Goal: Information Seeking & Learning: Learn about a topic

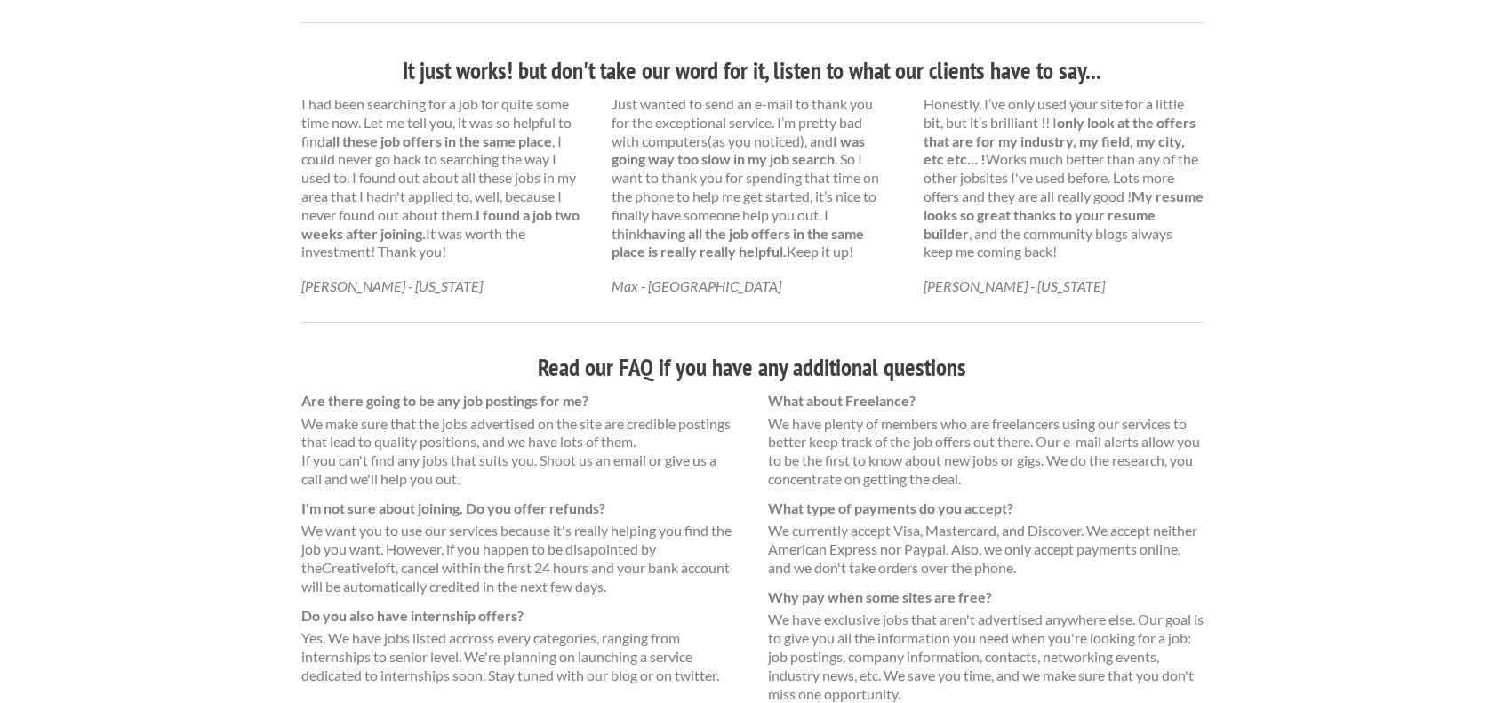
scroll to position [1146, 0]
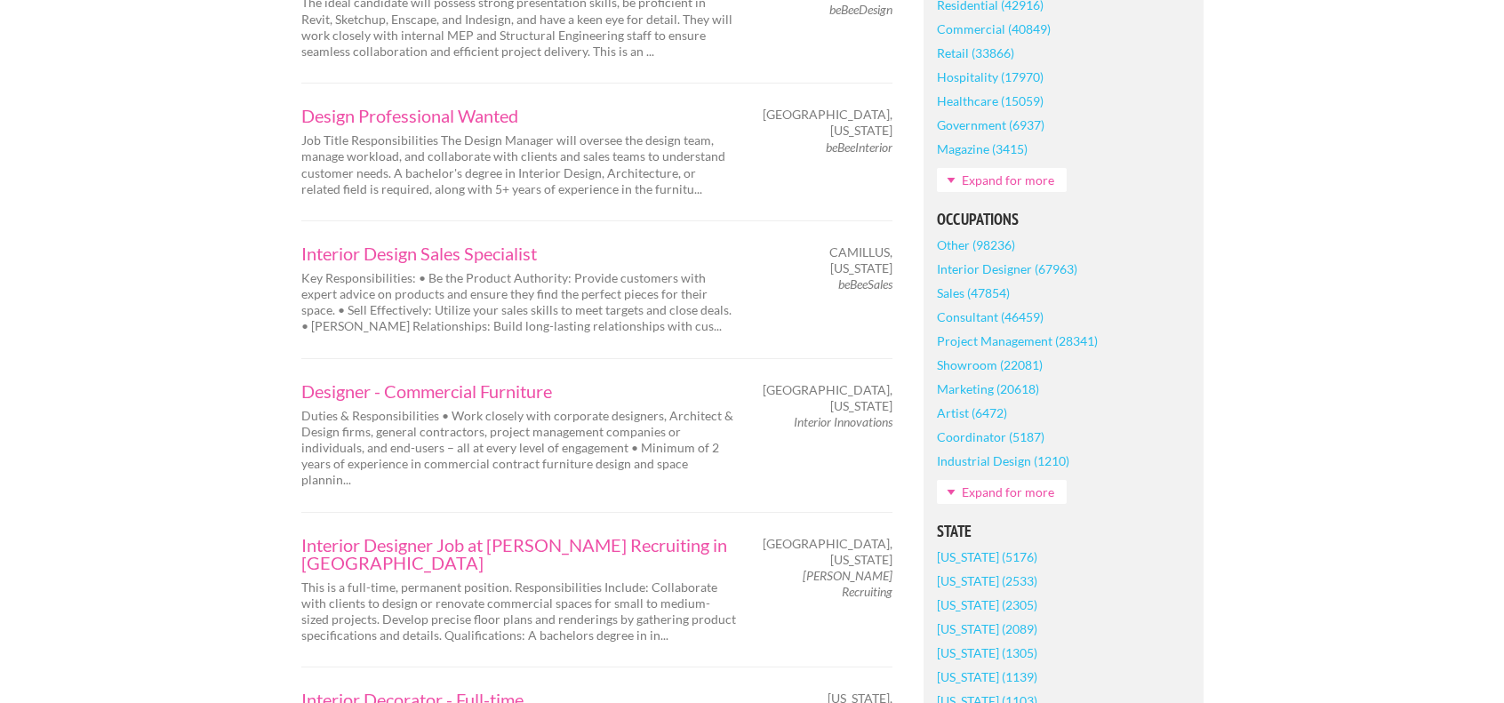
scroll to position [800, 0]
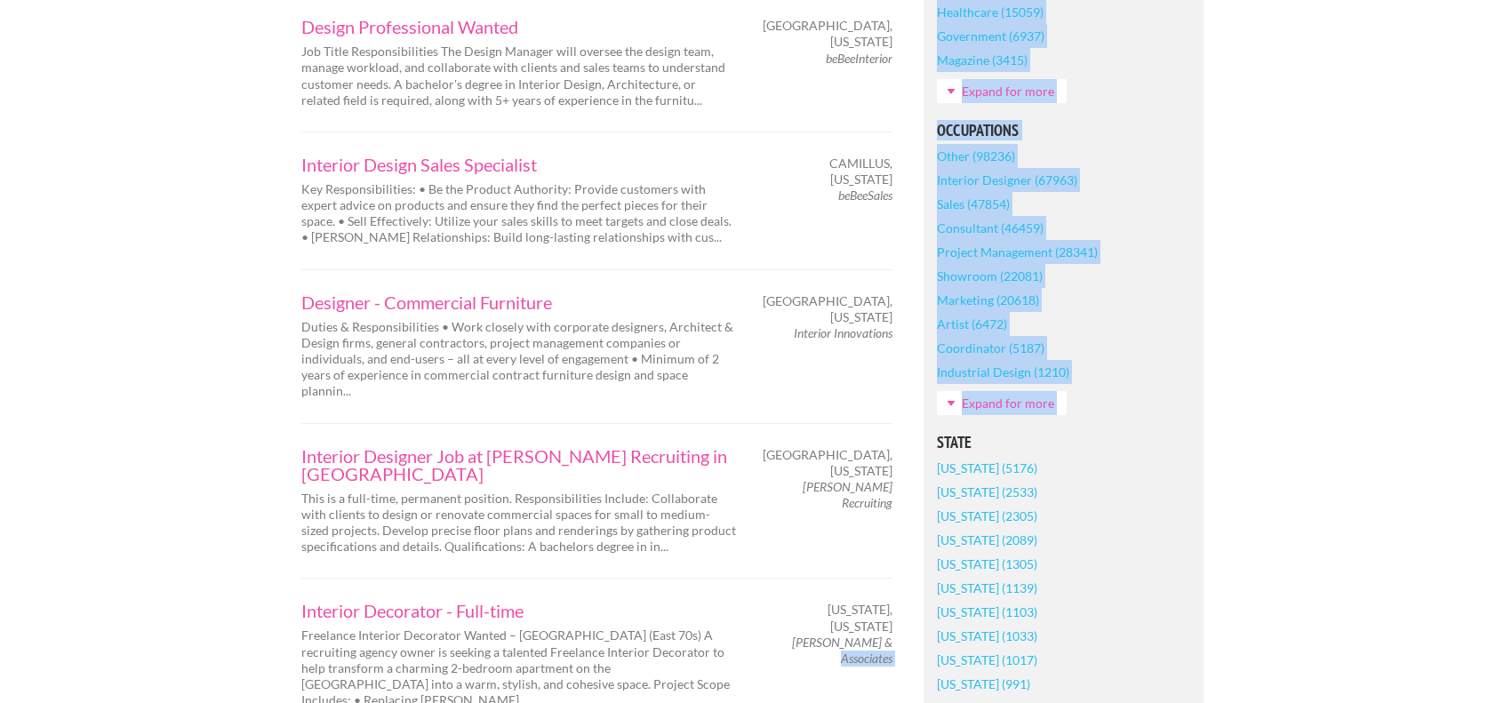
drag, startPoint x: 900, startPoint y: 612, endPoint x: 839, endPoint y: 600, distance: 62.6
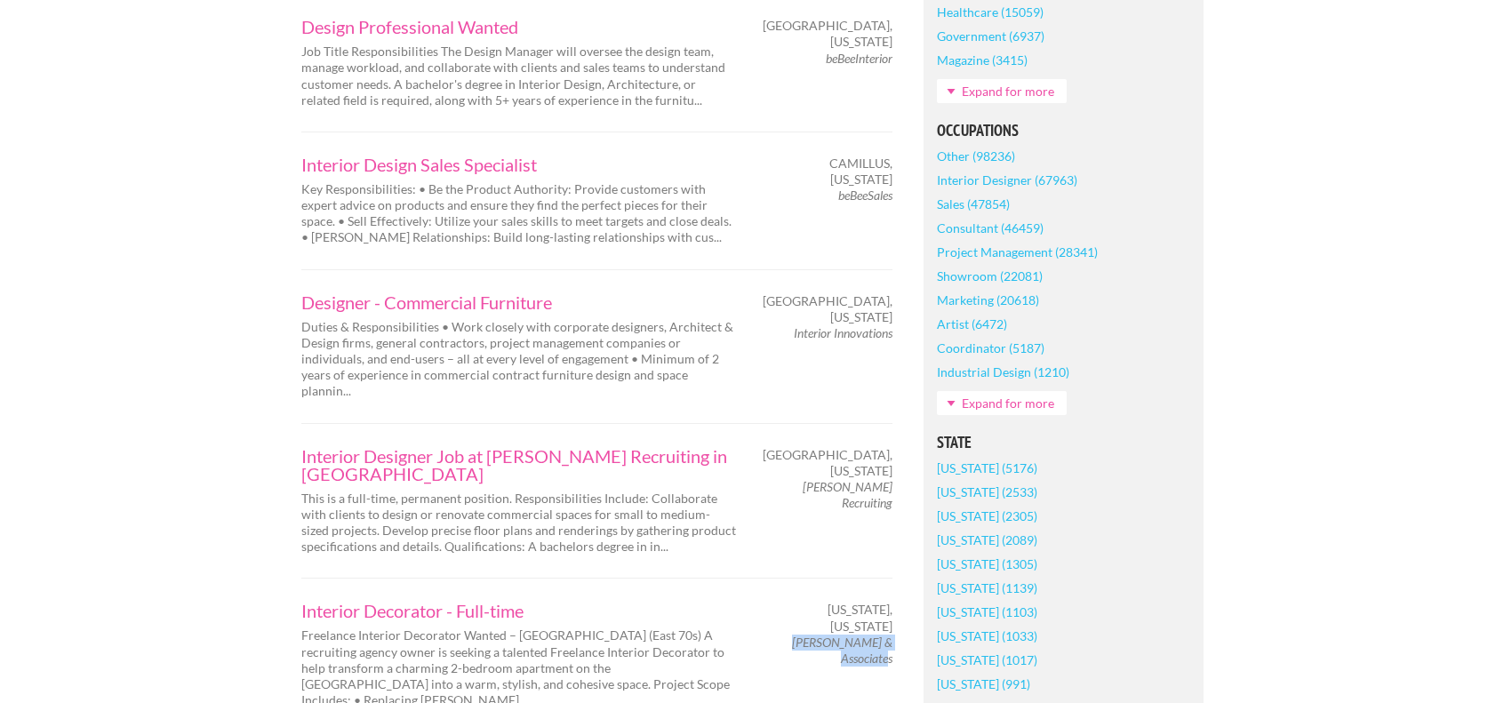
drag, startPoint x: 783, startPoint y: 597, endPoint x: 891, endPoint y: 612, distance: 108.6
click at [891, 635] on span "[PERSON_NAME] & Associates" at bounding box center [830, 651] width 124 height 32
click at [486, 602] on link "Interior Decorator - Full-time" at bounding box center [519, 611] width 436 height 18
copy em "Carrie Rikon & Associates"
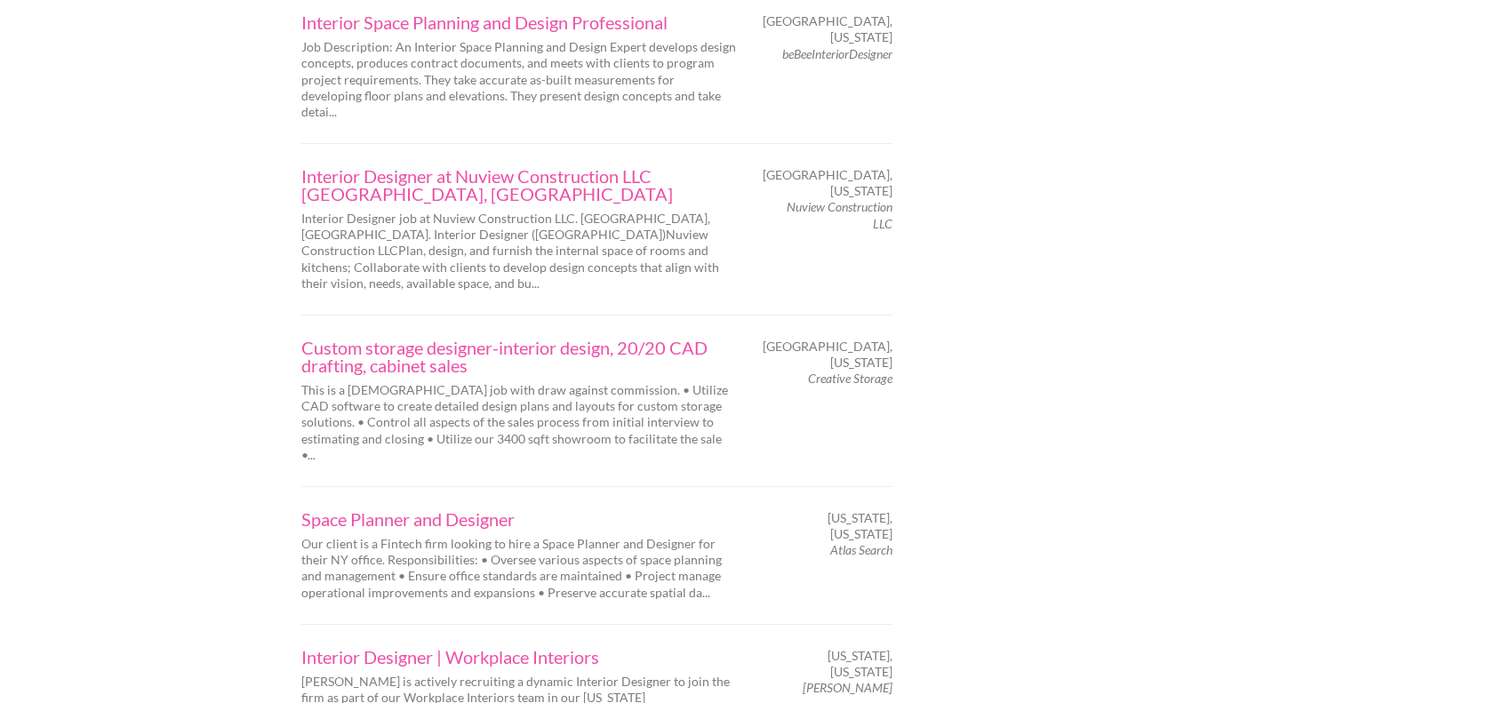
scroll to position [2489, 0]
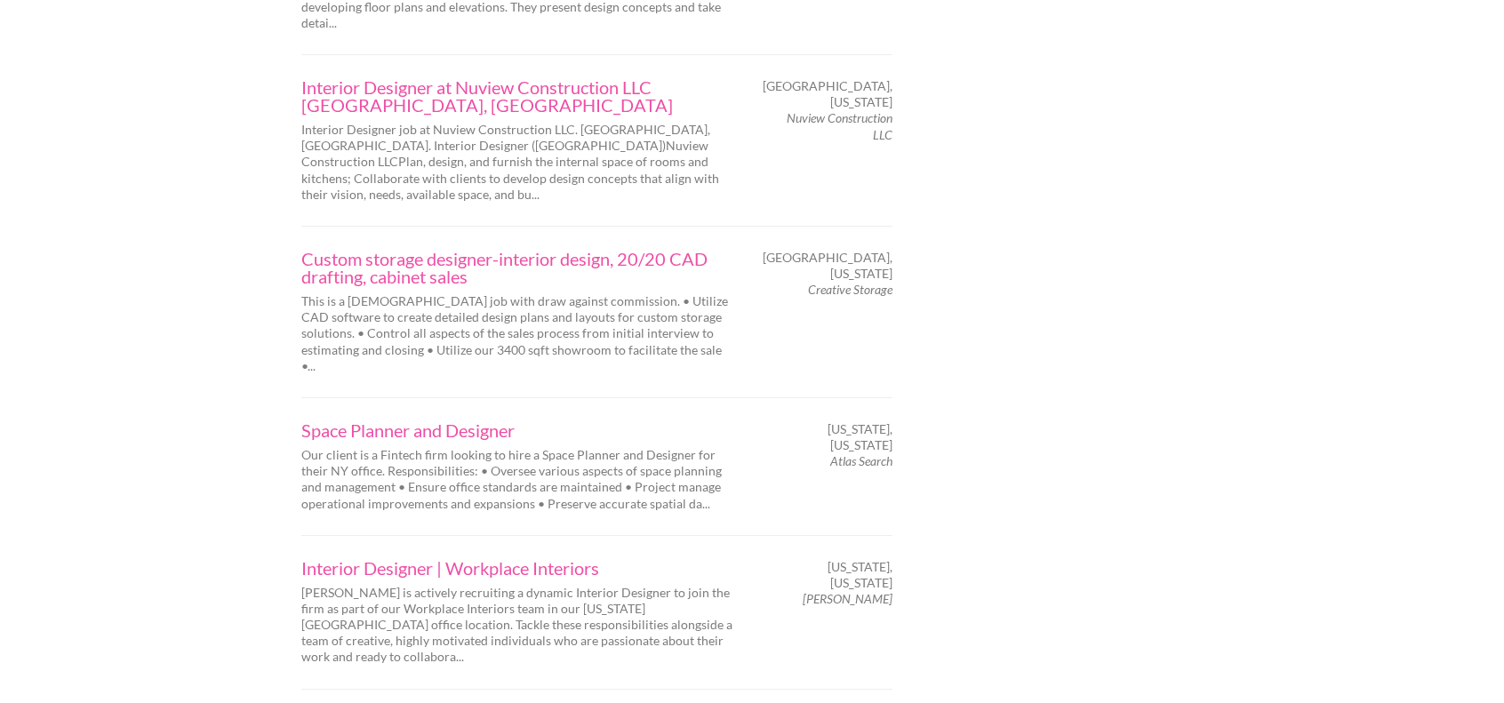
drag, startPoint x: 871, startPoint y: 588, endPoint x: 823, endPoint y: 589, distance: 48.0
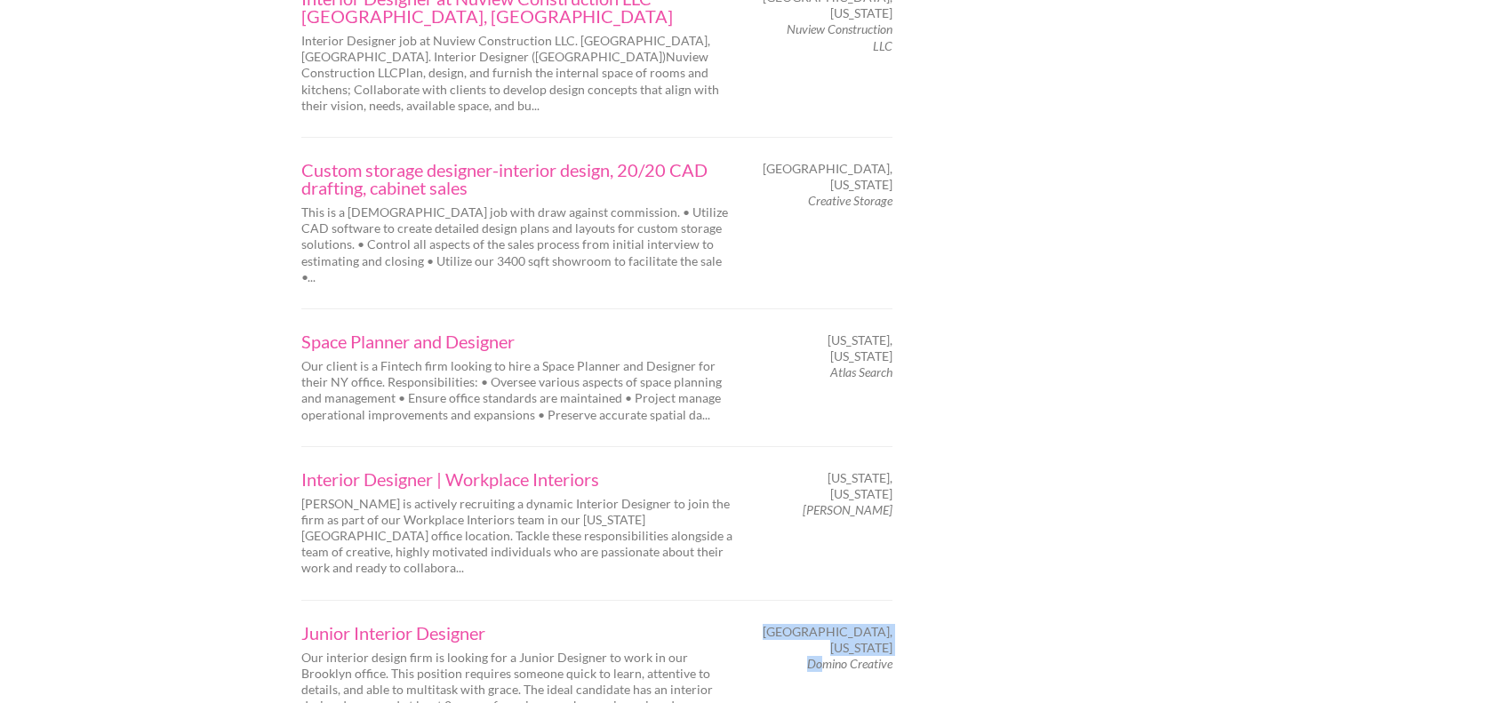
scroll to position [2666, 0]
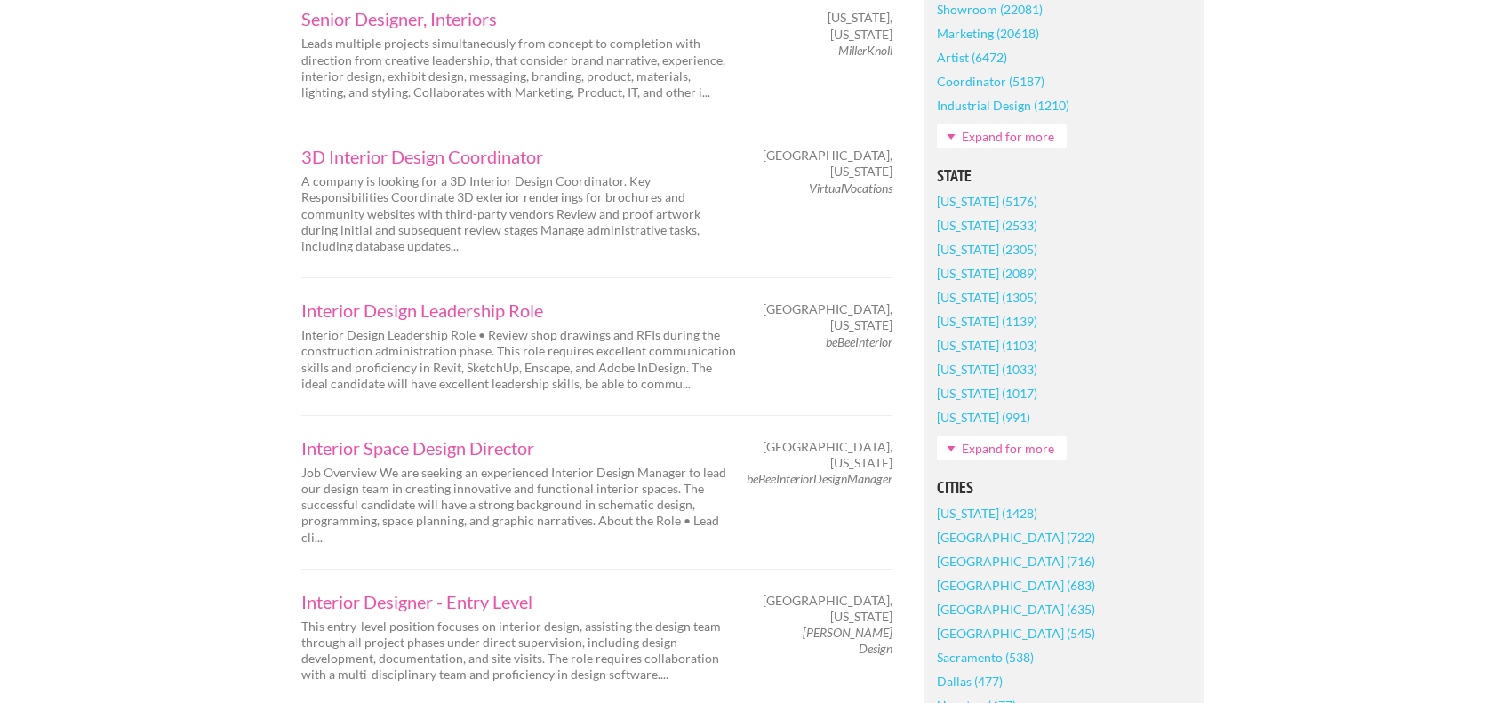
scroll to position [1155, 0]
